Goal: Task Accomplishment & Management: Manage account settings

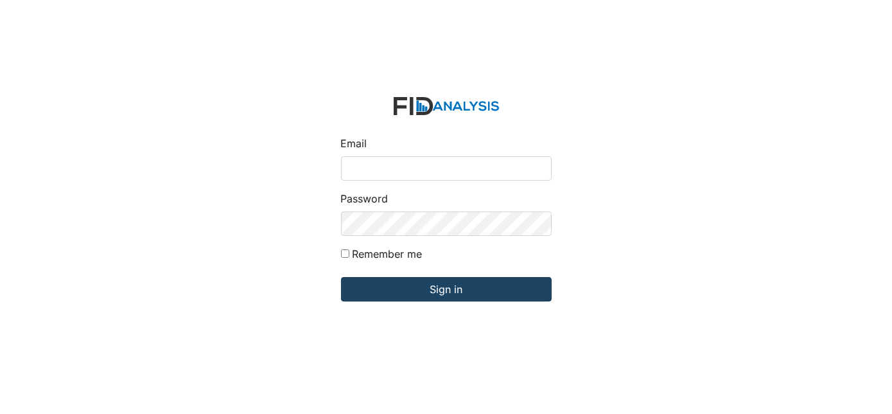
type input "[EMAIL_ADDRESS][DOMAIN_NAME]"
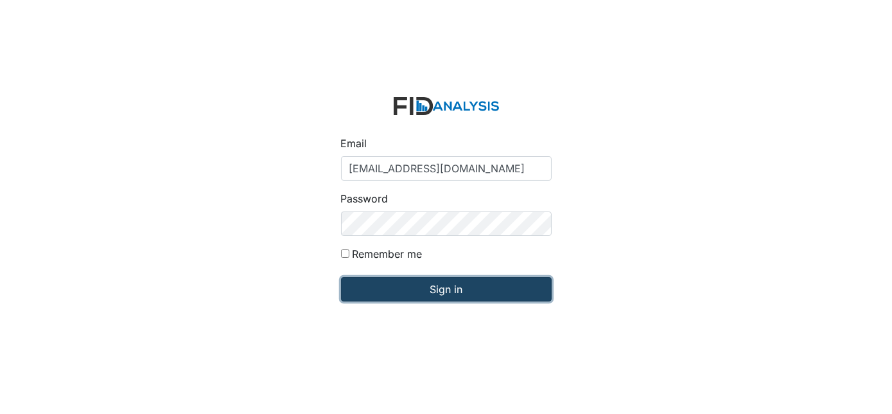
click at [510, 284] on input "Sign in" at bounding box center [446, 289] width 211 height 24
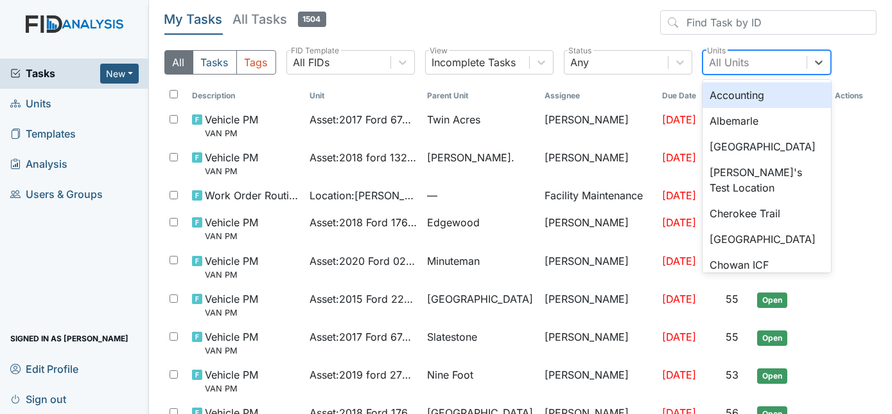
click at [734, 68] on div "All Units" at bounding box center [730, 62] width 40 height 15
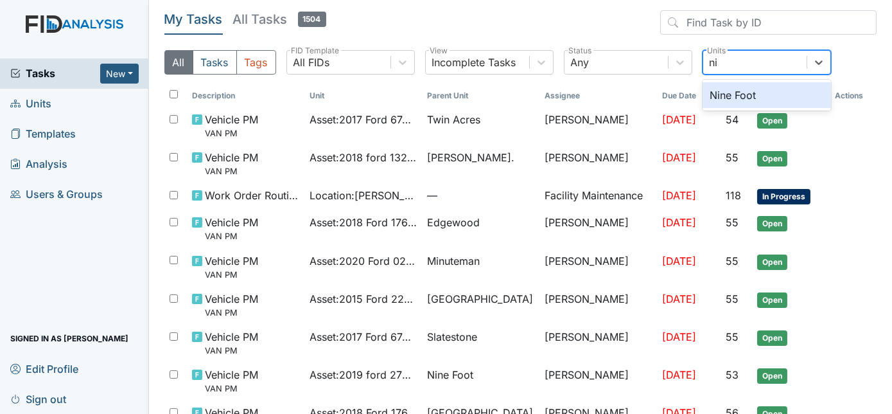
type input "nin"
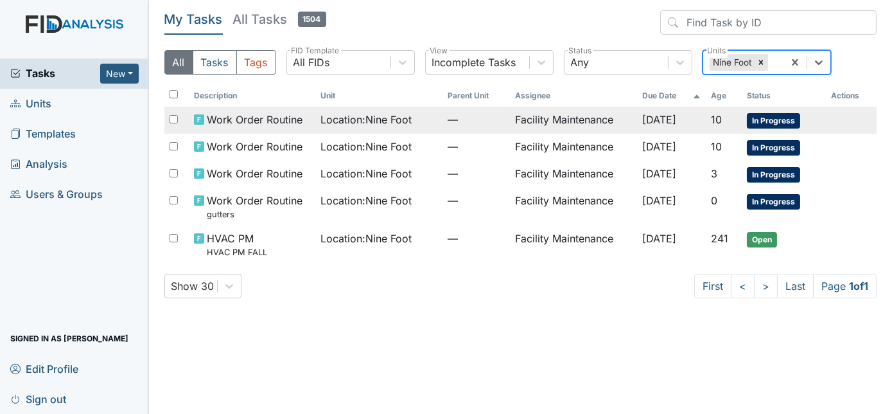
click at [582, 123] on td "Facility Maintenance" at bounding box center [573, 120] width 127 height 27
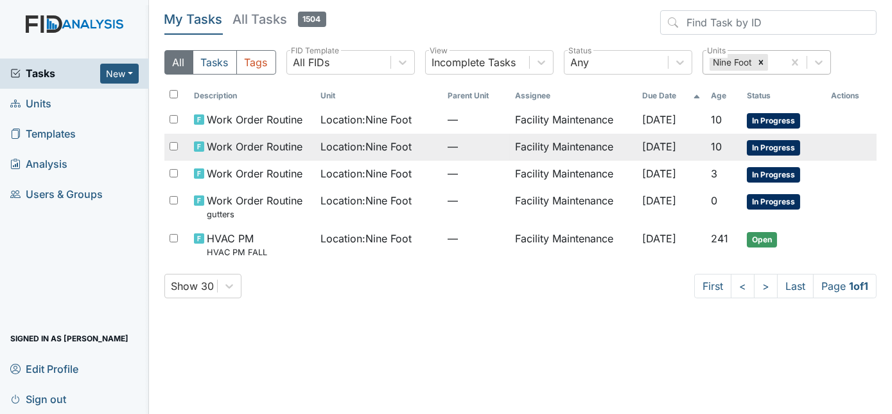
click at [524, 139] on td "Facility Maintenance" at bounding box center [573, 147] width 127 height 27
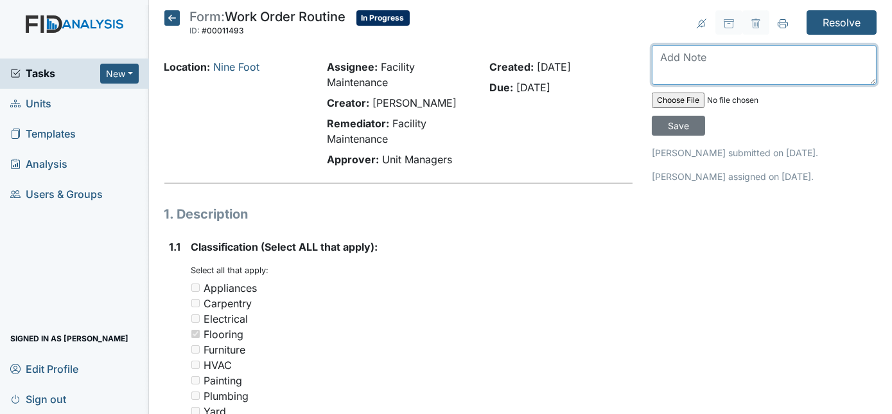
click at [730, 66] on textarea at bounding box center [764, 65] width 225 height 40
type textarea "will have to get new flooring"
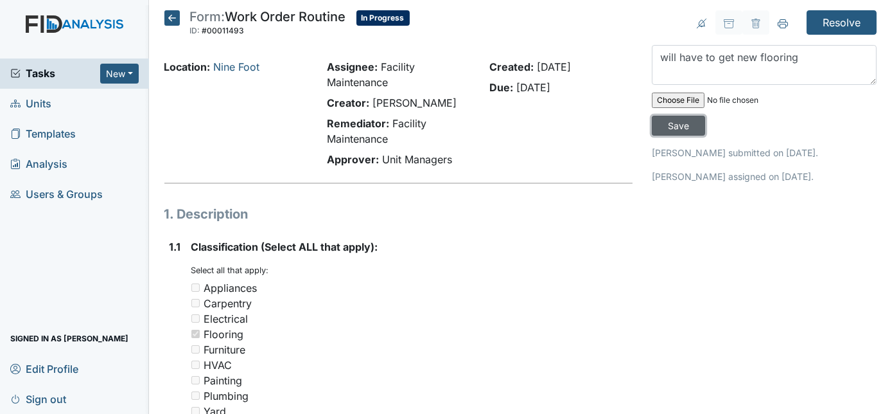
click at [705, 116] on input "Save" at bounding box center [678, 126] width 53 height 20
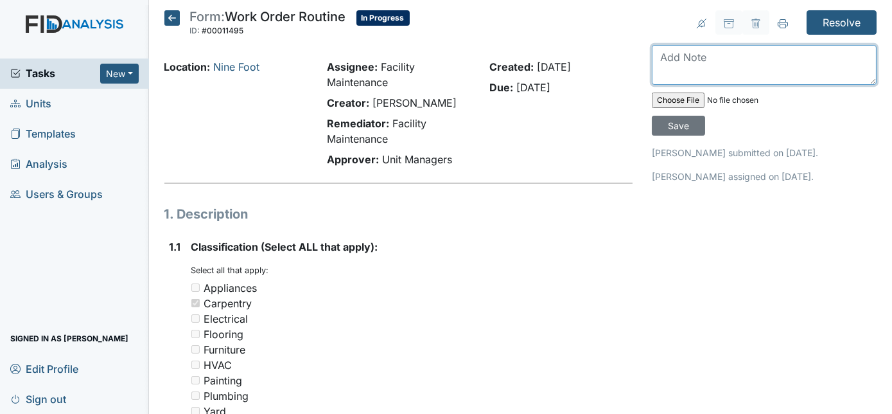
click at [741, 57] on textarea at bounding box center [764, 65] width 225 height 40
type textarea "fixed and fixed"
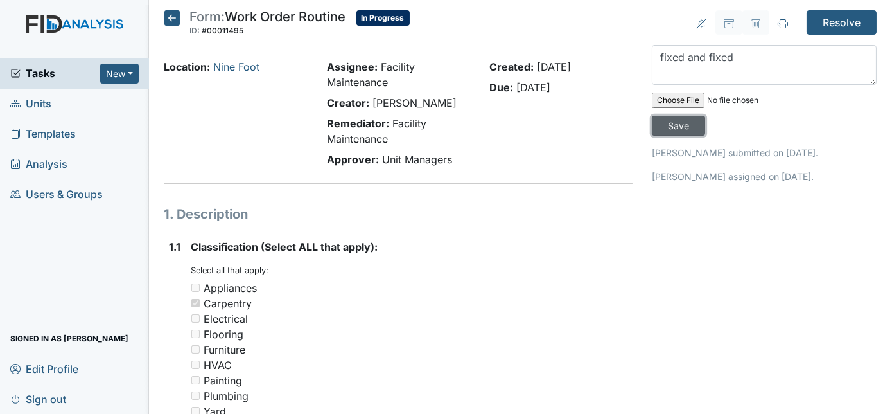
click at [705, 116] on input "Save" at bounding box center [678, 126] width 53 height 20
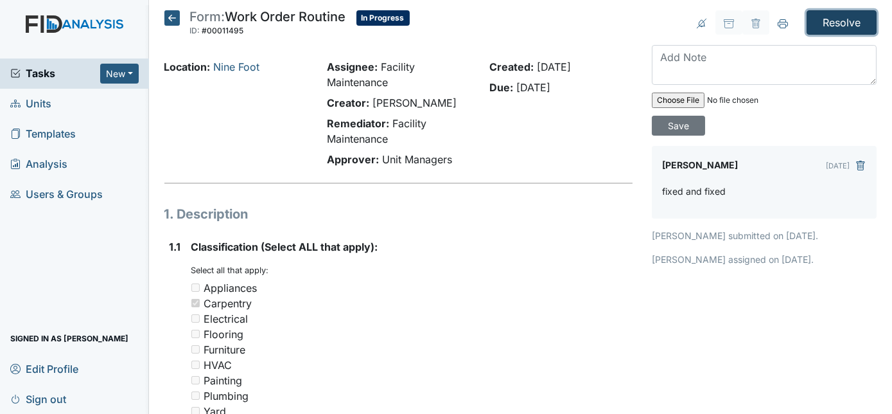
click at [846, 27] on input "Resolve" at bounding box center [842, 22] width 70 height 24
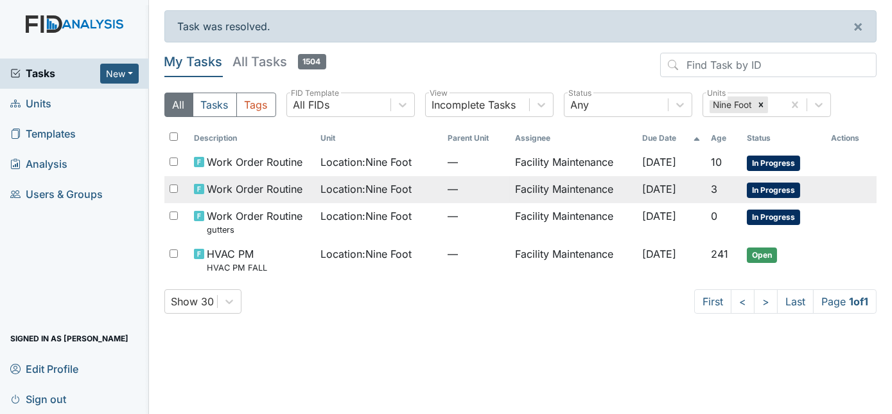
click at [445, 197] on td "—" at bounding box center [475, 189] width 67 height 27
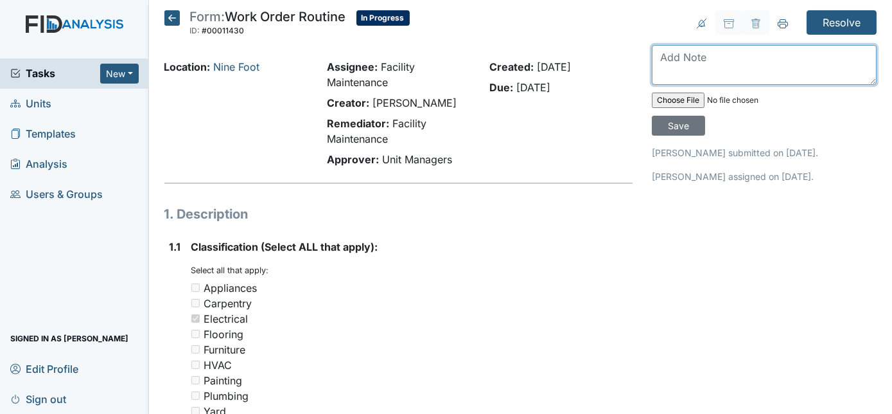
click at [697, 62] on textarea at bounding box center [764, 65] width 225 height 40
type textarea "lights replaced"
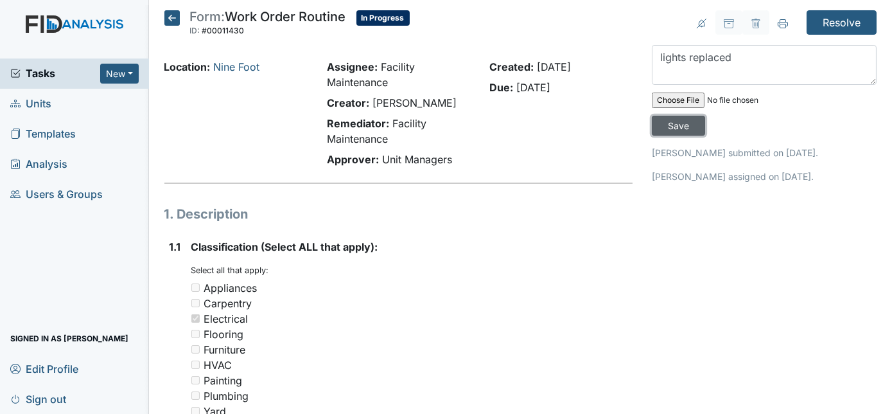
click at [705, 116] on input "Save" at bounding box center [678, 126] width 53 height 20
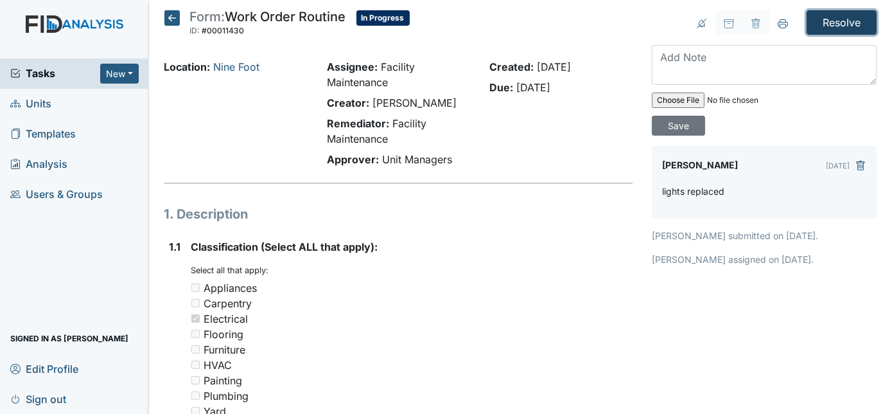
click at [822, 19] on input "Resolve" at bounding box center [842, 22] width 70 height 24
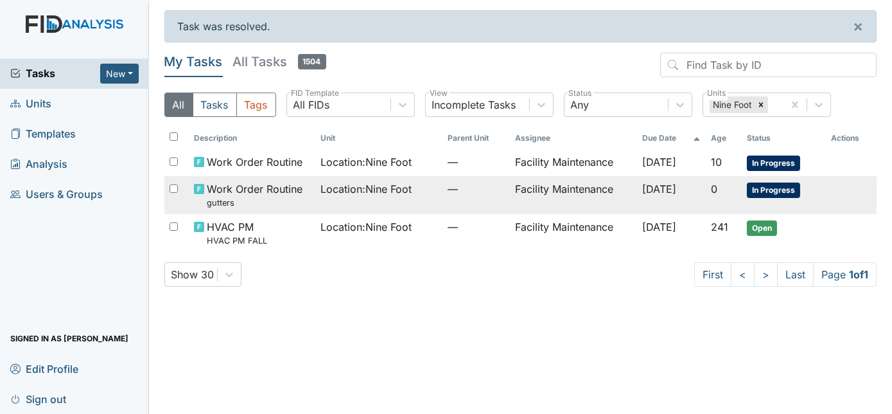
click at [545, 189] on td "Facility Maintenance" at bounding box center [573, 195] width 127 height 38
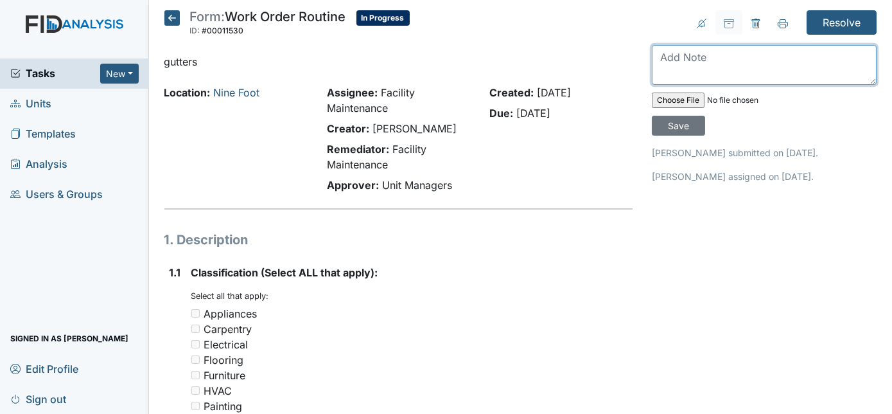
click at [738, 56] on textarea at bounding box center [764, 65] width 225 height 40
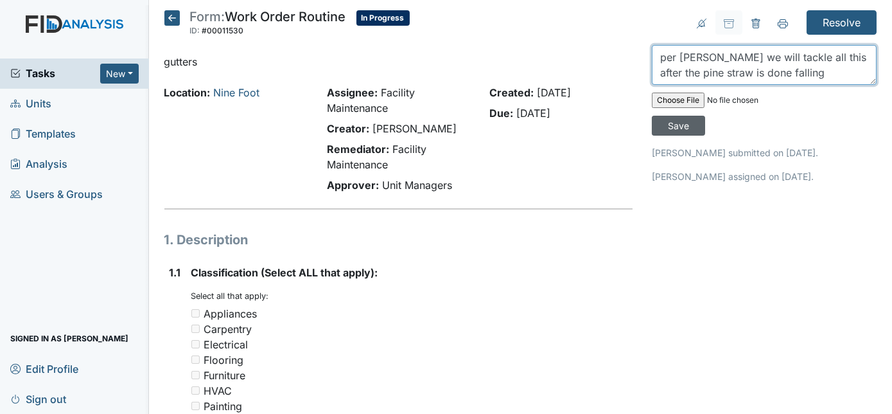
type textarea "per zach we will tackle all this after the pine straw is done falling"
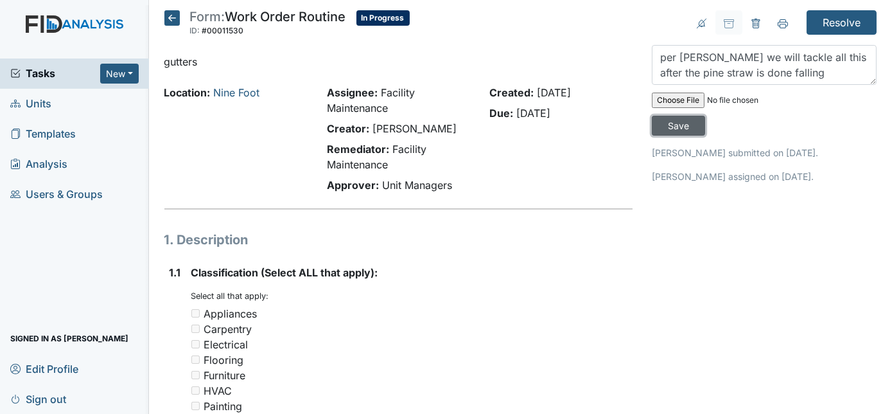
click at [705, 116] on input "Save" at bounding box center [678, 126] width 53 height 20
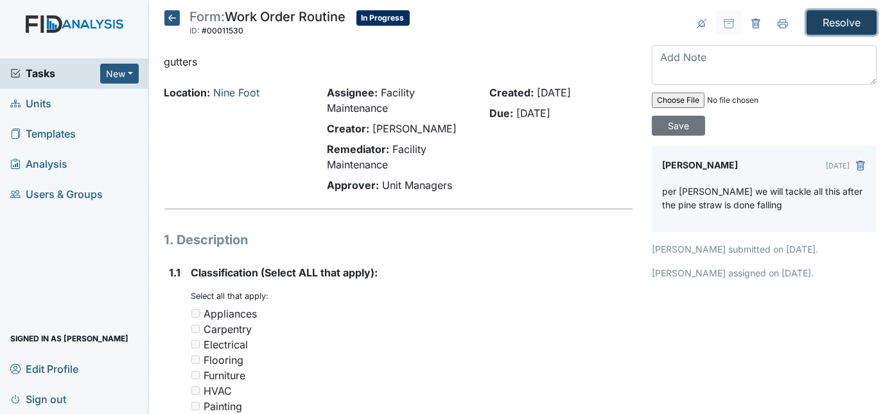
click at [834, 17] on input "Resolve" at bounding box center [842, 22] width 70 height 24
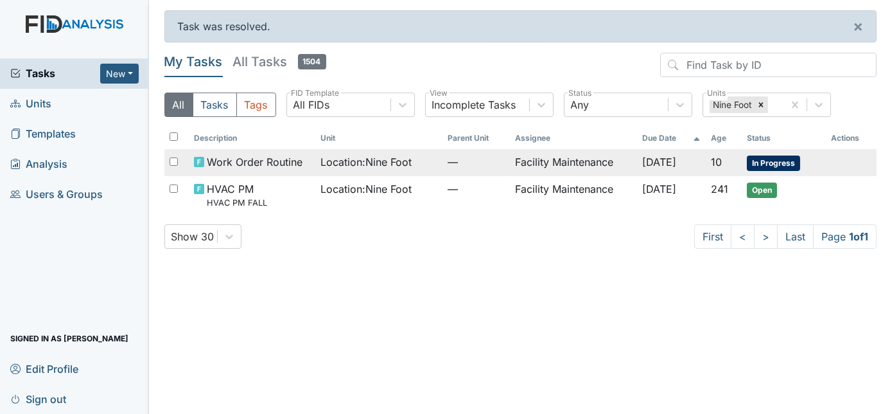
click at [591, 162] on td "Facility Maintenance" at bounding box center [573, 162] width 127 height 27
